Goal: Information Seeking & Learning: Check status

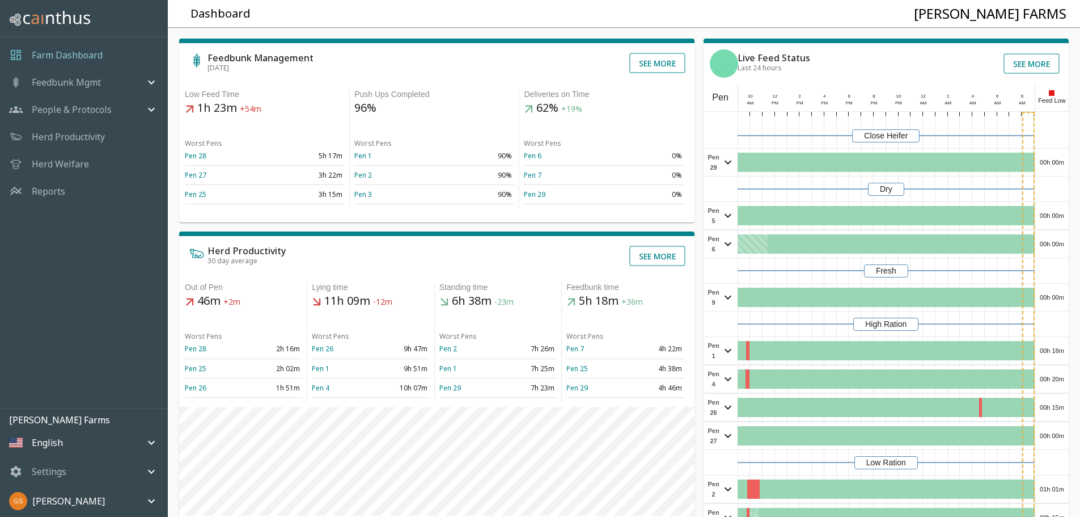
click at [54, 192] on p "Reports" at bounding box center [48, 191] width 33 height 14
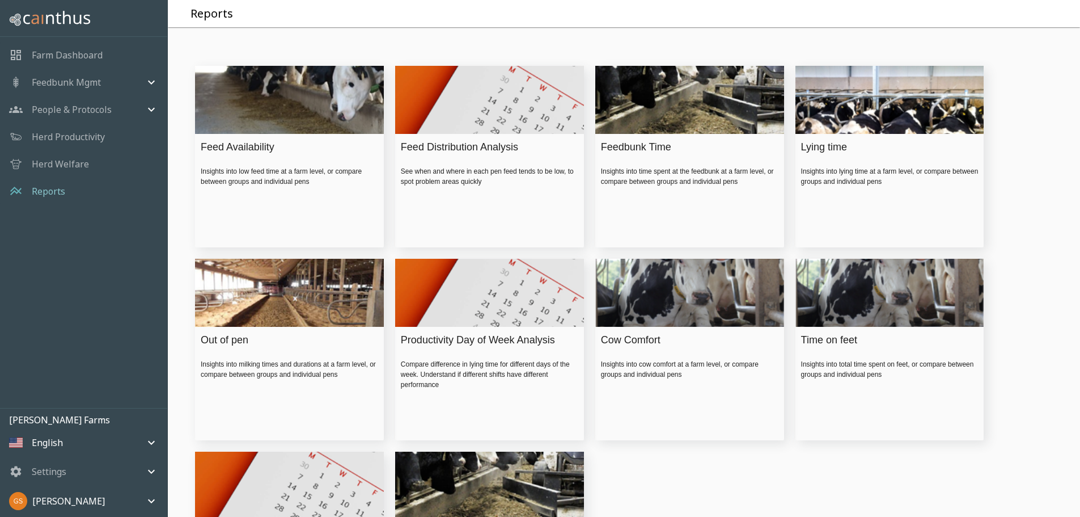
click at [258, 155] on div "Feed Availability" at bounding box center [287, 146] width 172 height 15
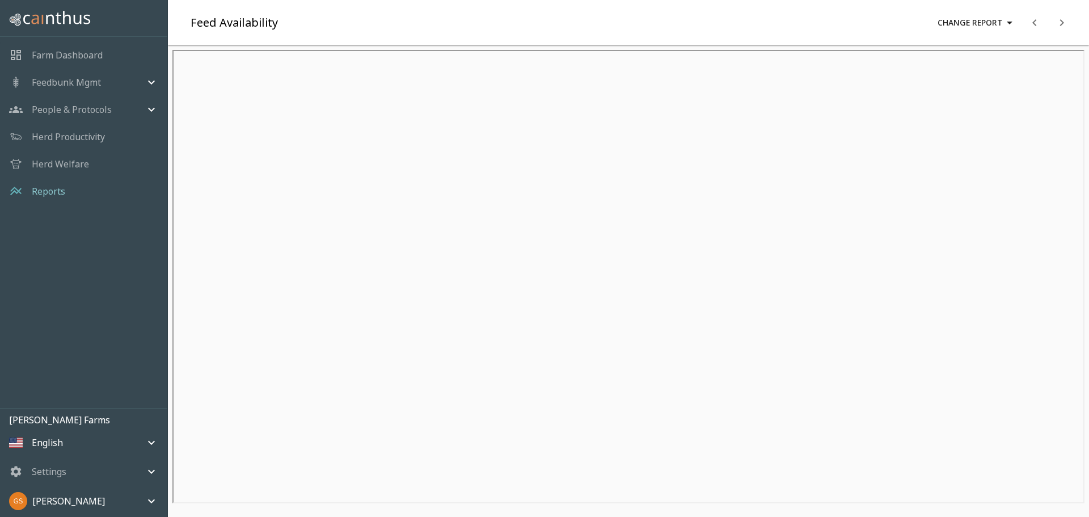
click at [108, 104] on p "People & Protocols" at bounding box center [72, 110] width 80 height 14
click at [109, 132] on span "Feeding Operations" at bounding box center [99, 132] width 117 height 12
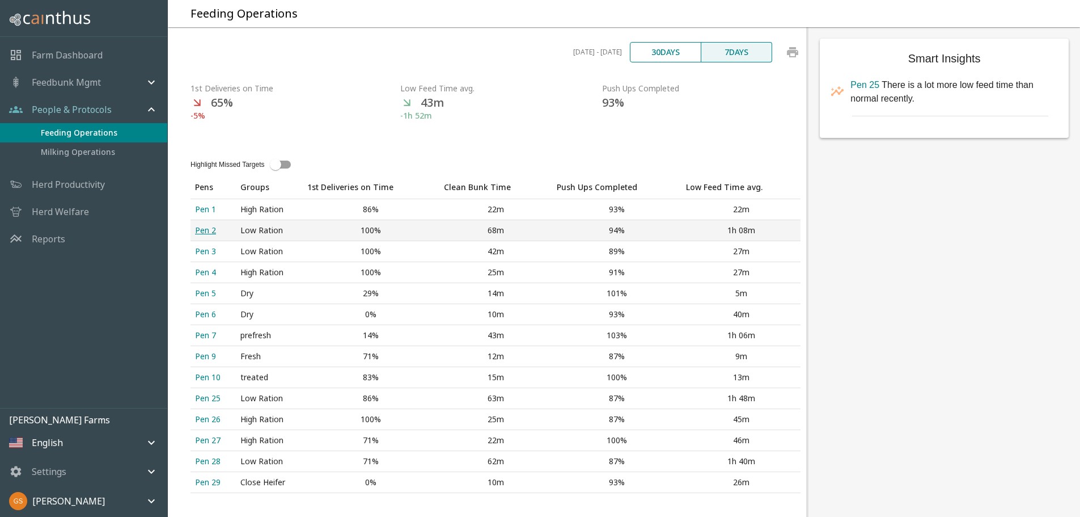
click at [202, 236] on div "Pen 2" at bounding box center [213, 230] width 36 height 11
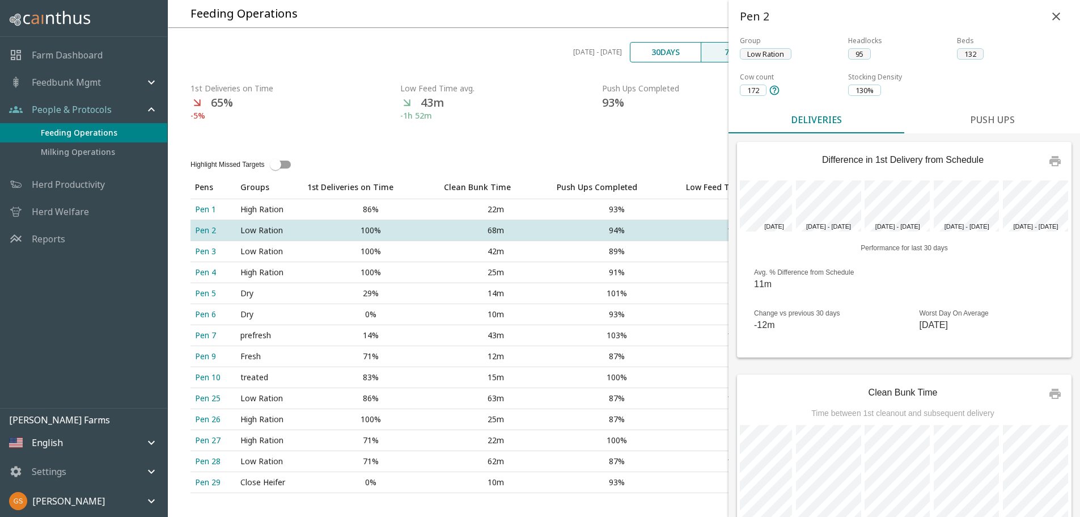
scroll to position [10, 0]
click at [104, 87] on div "Feedbunk Mgmt" at bounding box center [77, 82] width 136 height 14
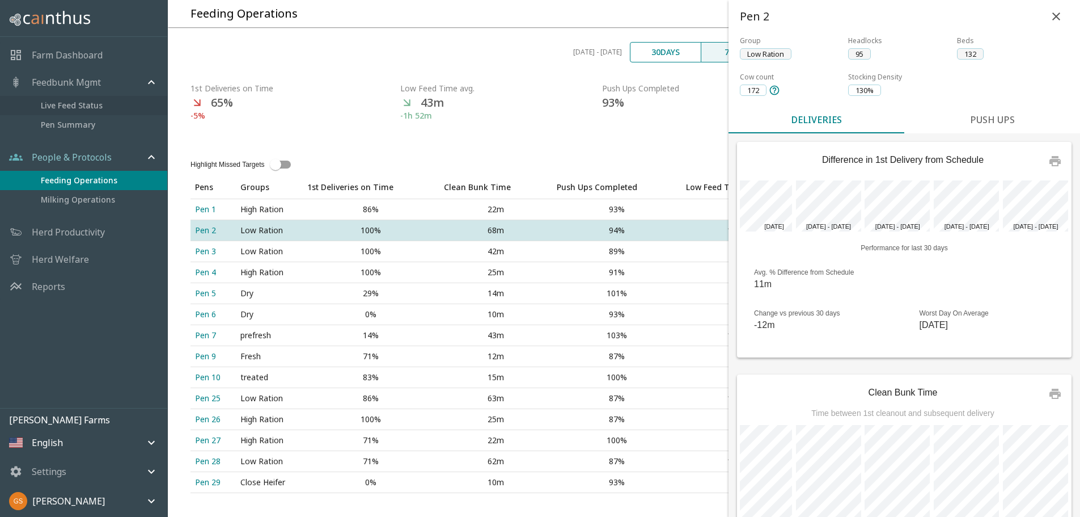
click at [102, 109] on span "Live Feed Status" at bounding box center [99, 105] width 117 height 12
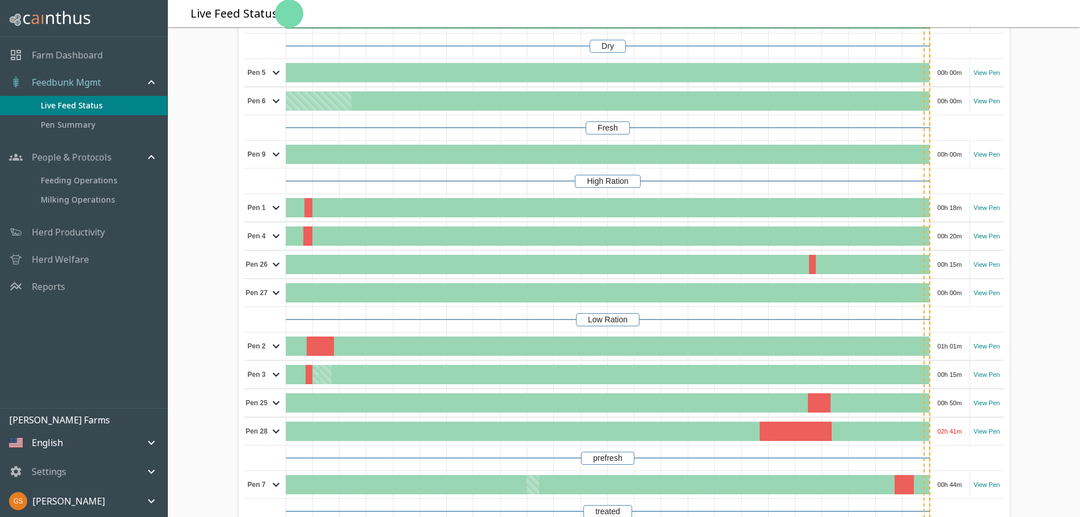
scroll to position [113, 0]
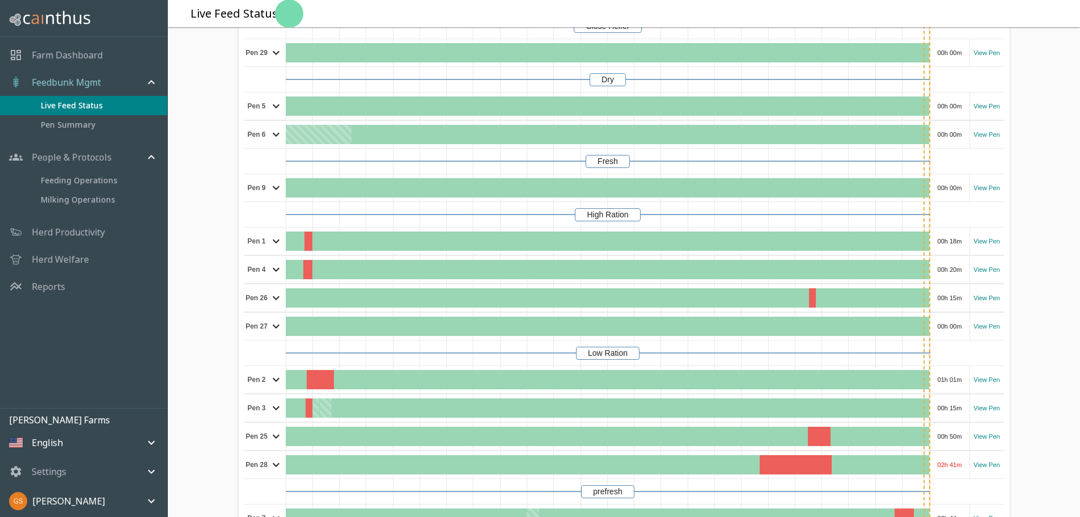
click at [273, 382] on icon at bounding box center [276, 380] width 7 height 4
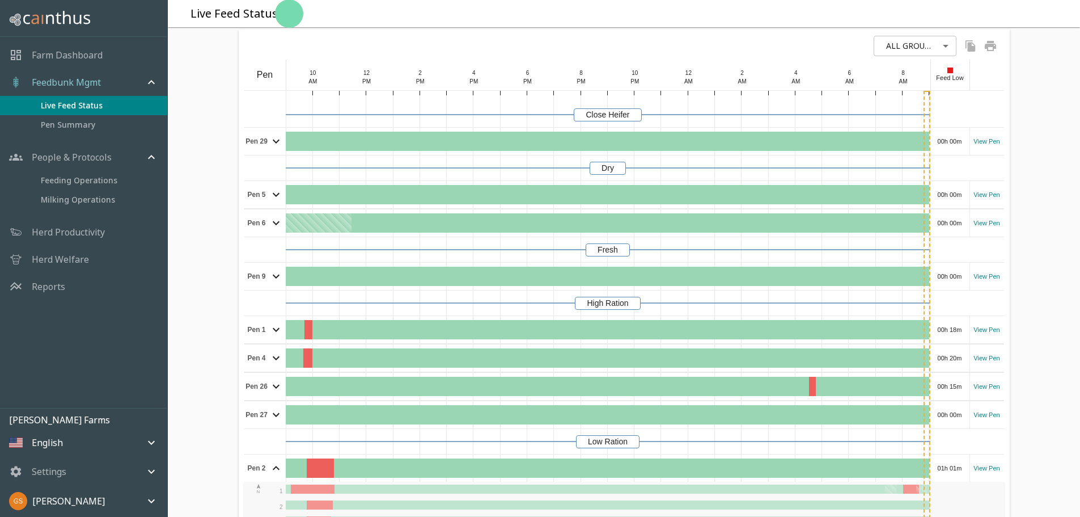
scroll to position [0, 0]
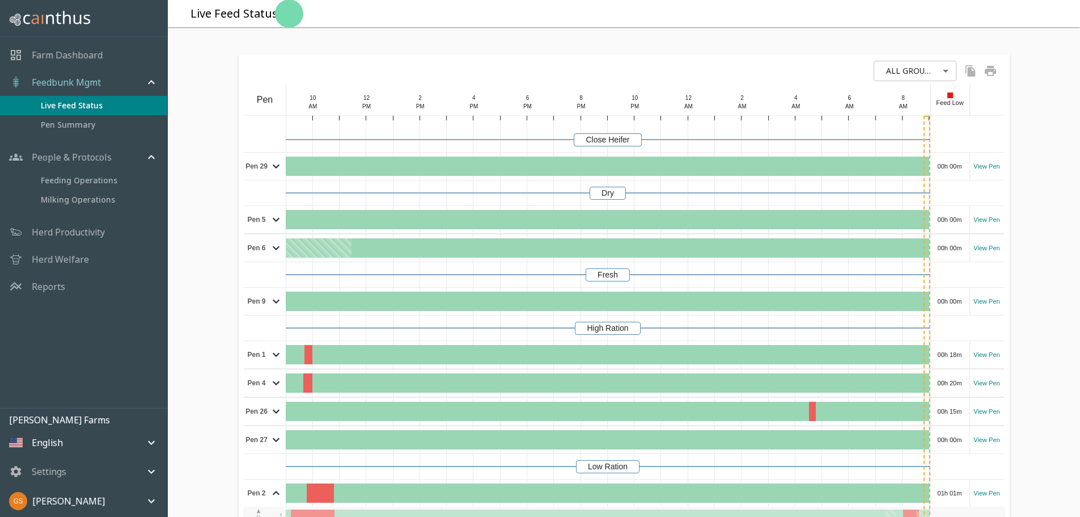
click at [82, 52] on p "Farm Dashboard" at bounding box center [67, 55] width 71 height 14
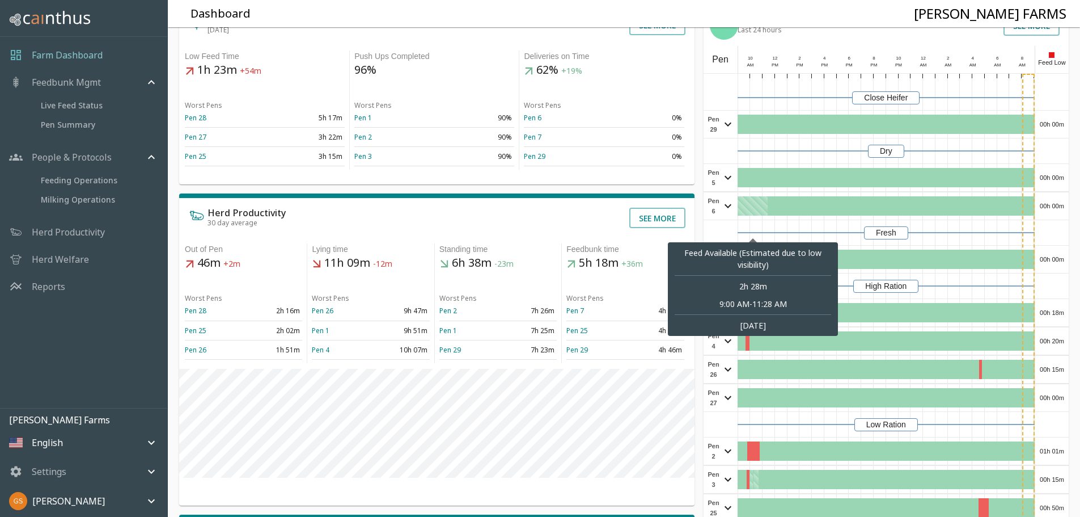
scroll to position [113, 0]
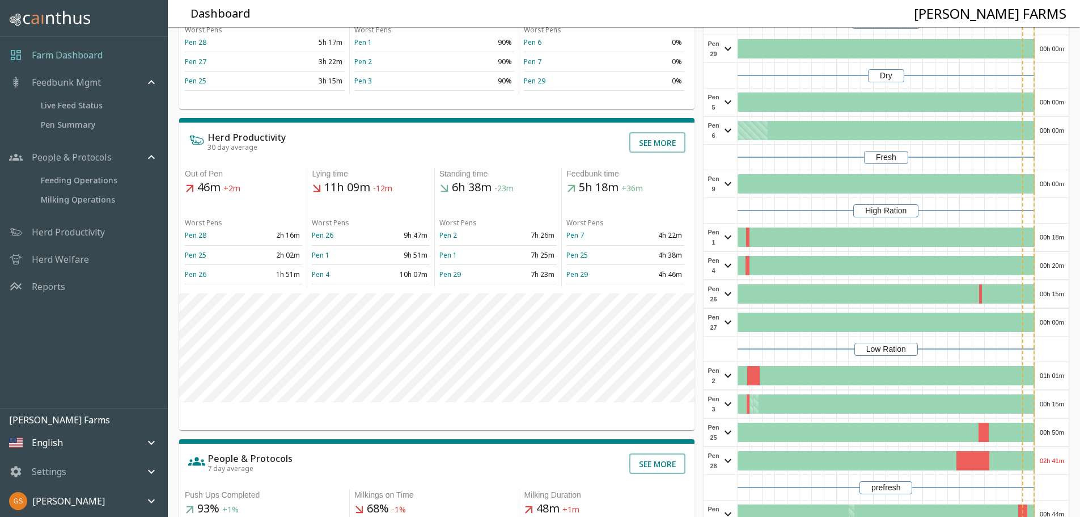
click at [726, 382] on icon at bounding box center [728, 376] width 14 height 14
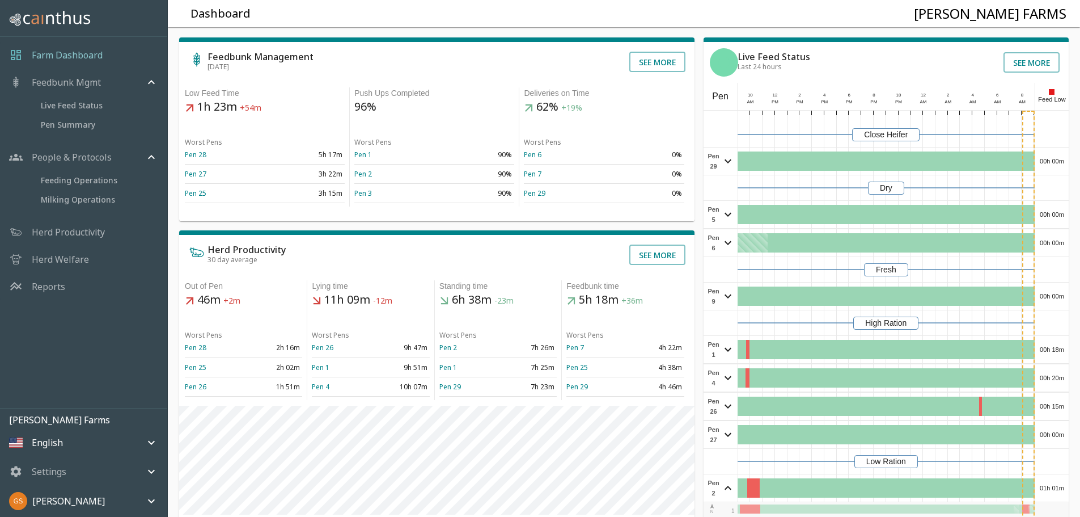
scroll to position [0, 0]
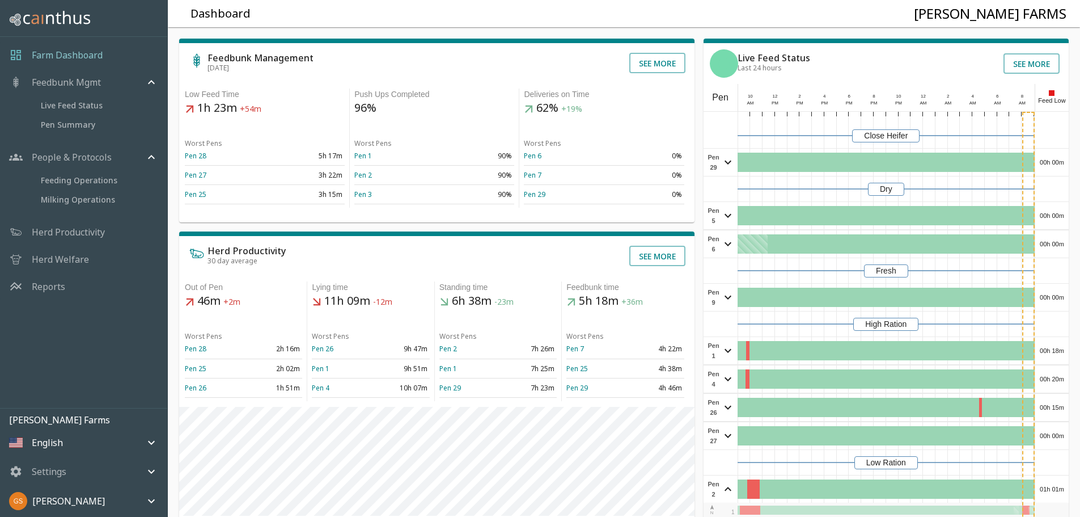
click at [50, 289] on p "Reports" at bounding box center [48, 287] width 33 height 14
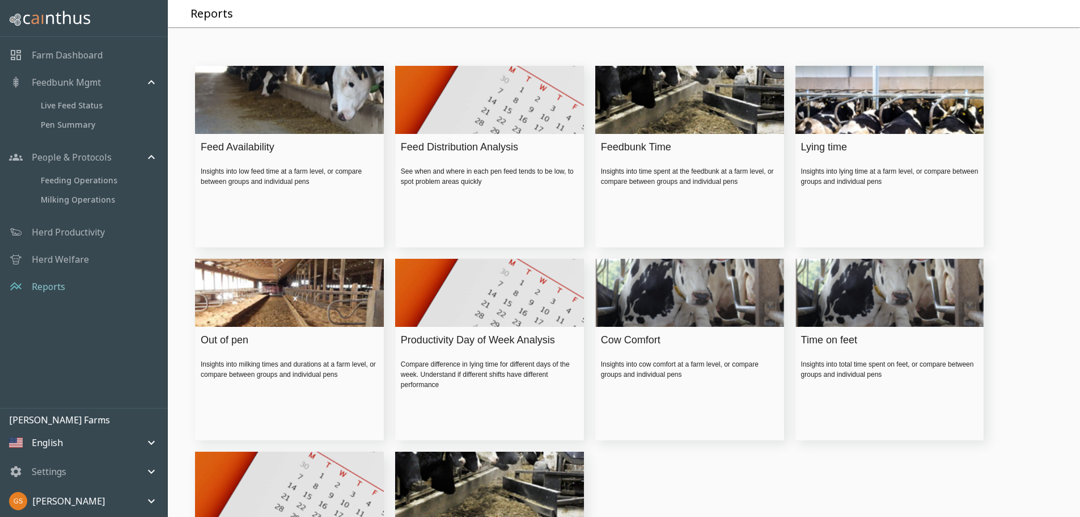
click at [72, 53] on p "Farm Dashboard" at bounding box center [67, 55] width 71 height 14
